Goal: Check status: Check status

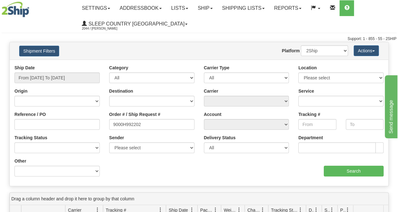
type input "9000H992202"
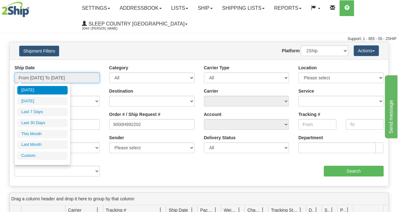
click at [68, 81] on input "From [DATE] To [DATE]" at bounding box center [56, 77] width 85 height 11
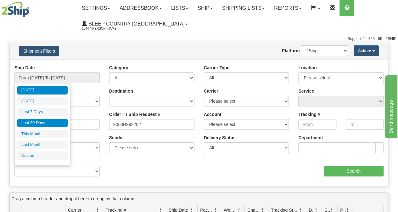
click at [40, 123] on li "Last 30 Days" at bounding box center [42, 123] width 50 height 8
type input "From [DATE] To [DATE]"
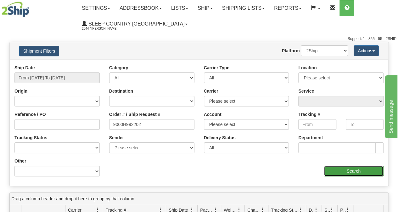
click at [343, 169] on input "Search" at bounding box center [354, 170] width 60 height 11
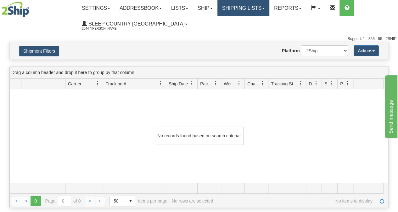
click at [228, 14] on link "Shipping lists" at bounding box center [243, 8] width 52 height 16
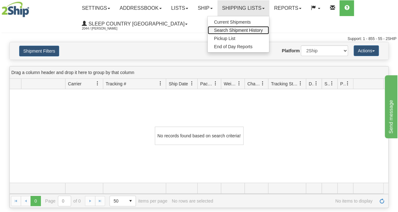
click at [230, 29] on span "Search Shipment History" at bounding box center [238, 30] width 49 height 5
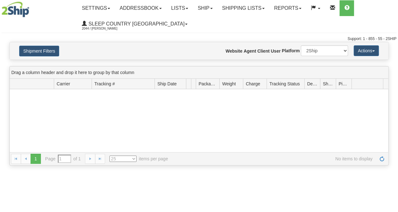
type input "From [DATE] To [DATE]"
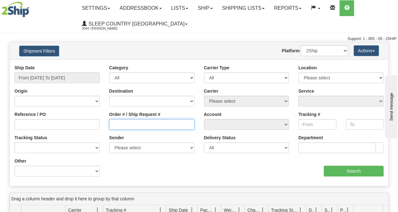
drag, startPoint x: 121, startPoint y: 119, endPoint x: 122, endPoint y: 123, distance: 3.2
click at [122, 122] on input "Order # / Ship Request #" at bounding box center [151, 124] width 85 height 11
click at [122, 123] on input "Order # / Ship Request #" at bounding box center [151, 124] width 85 height 11
paste input "9000H992202"
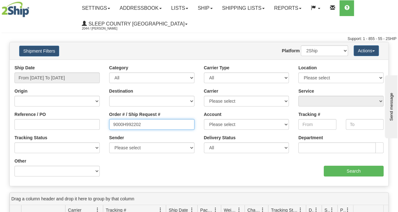
type input "9000H992202"
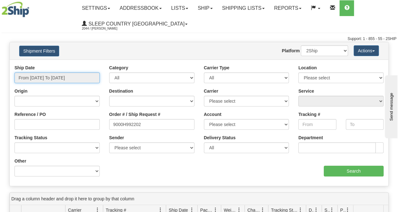
click at [69, 77] on input "From [DATE] To [DATE]" at bounding box center [56, 77] width 85 height 11
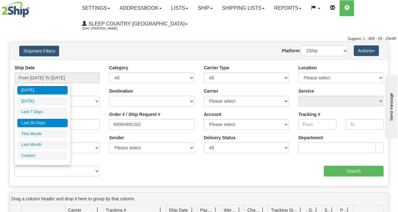
click at [42, 121] on li "Last 30 Days" at bounding box center [42, 123] width 50 height 8
type input "From [DATE] To [DATE]"
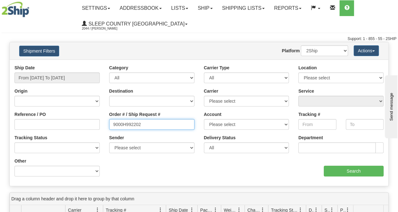
click at [114, 124] on input "9000H992202" at bounding box center [151, 124] width 85 height 11
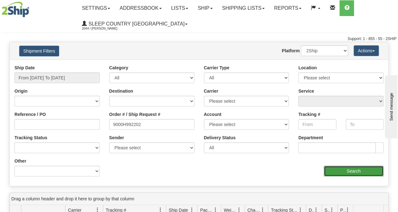
click at [353, 173] on input "Search" at bounding box center [354, 170] width 60 height 11
